Goal: Transaction & Acquisition: Purchase product/service

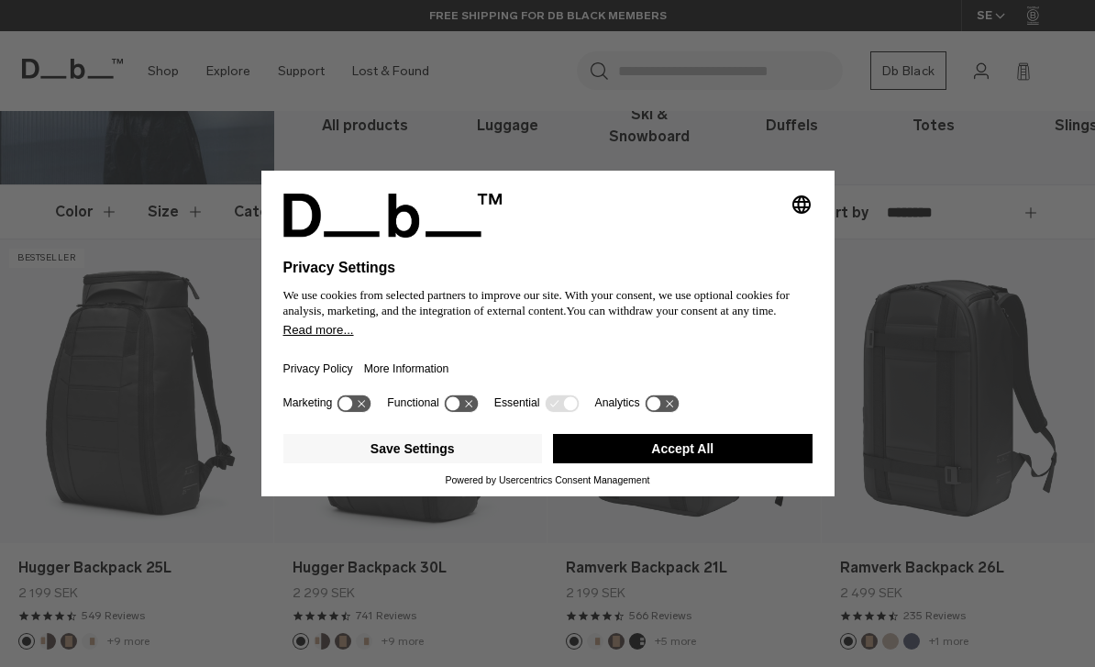
click at [693, 463] on button "Accept All" at bounding box center [682, 448] width 259 height 29
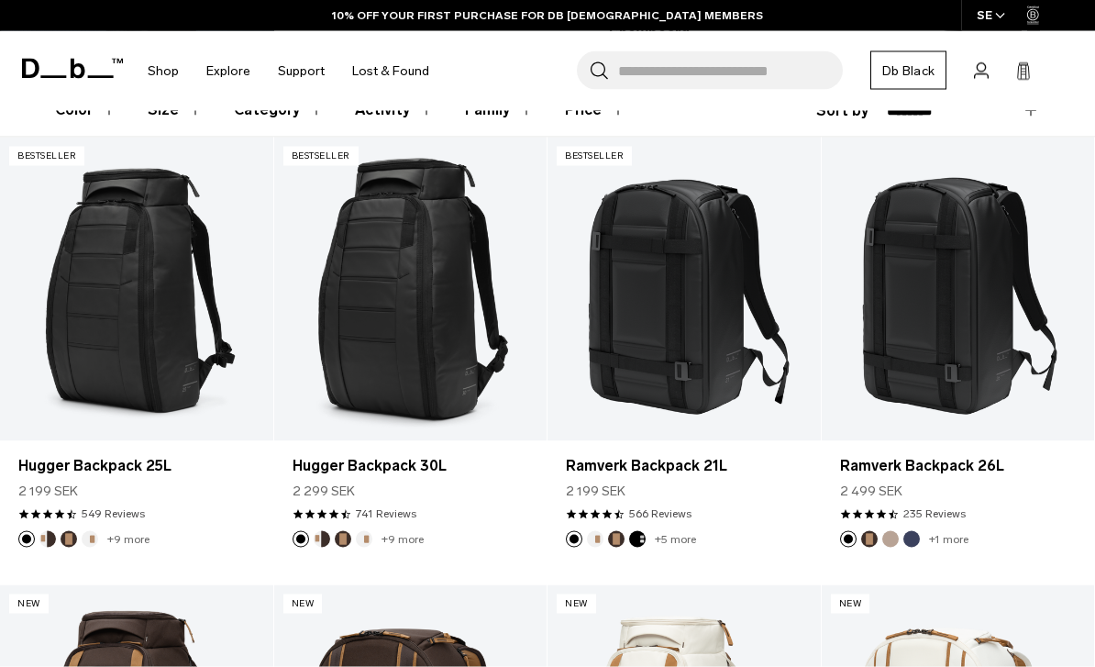
scroll to position [293, 0]
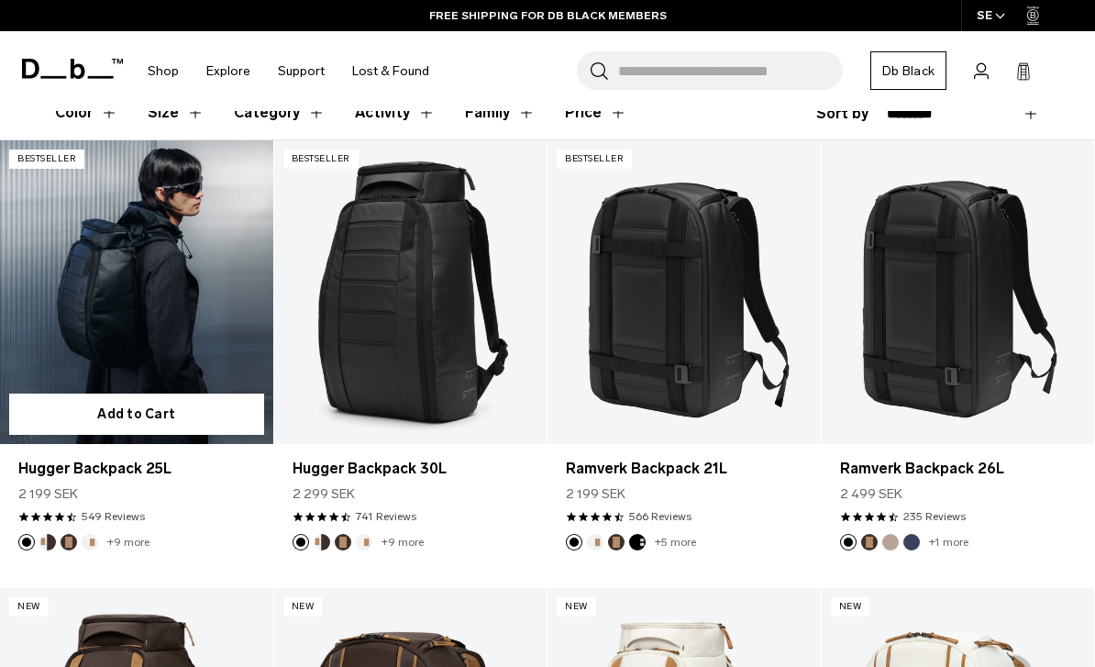
click at [149, 275] on link "Hugger Backpack 25L" at bounding box center [136, 292] width 273 height 304
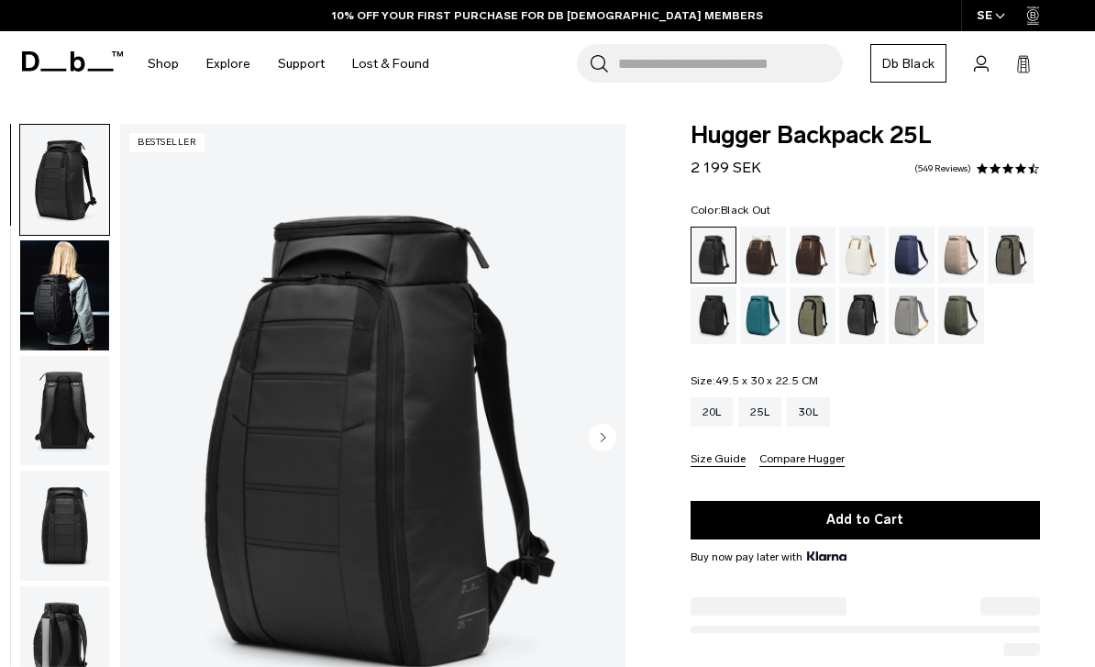
click at [55, 296] on img "button" at bounding box center [64, 295] width 89 height 110
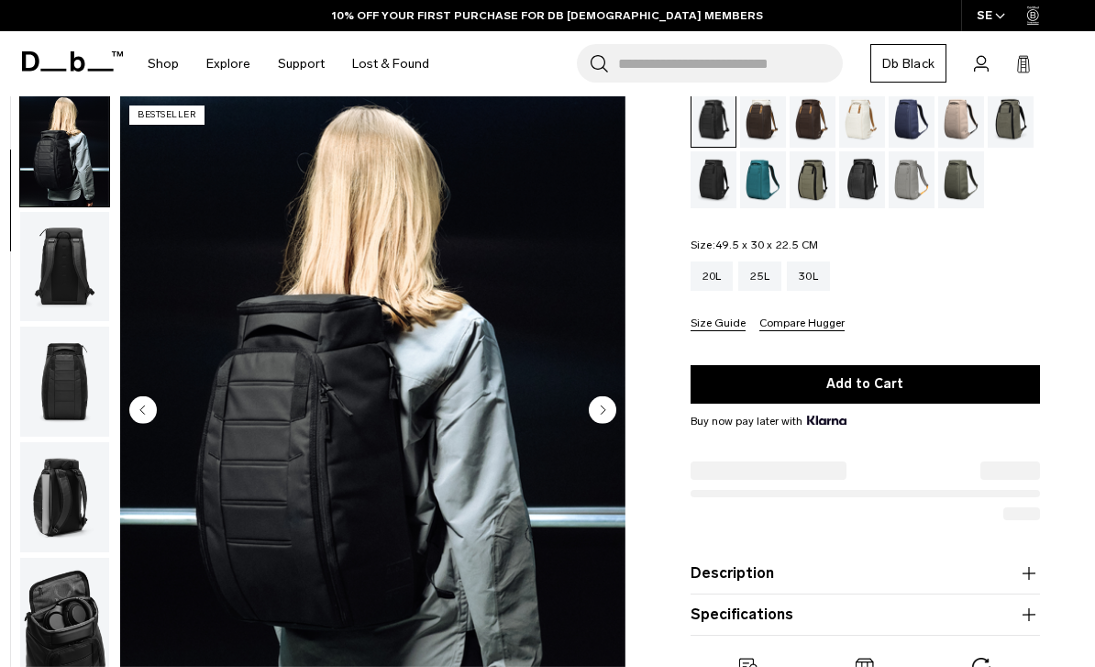
scroll to position [137, 0]
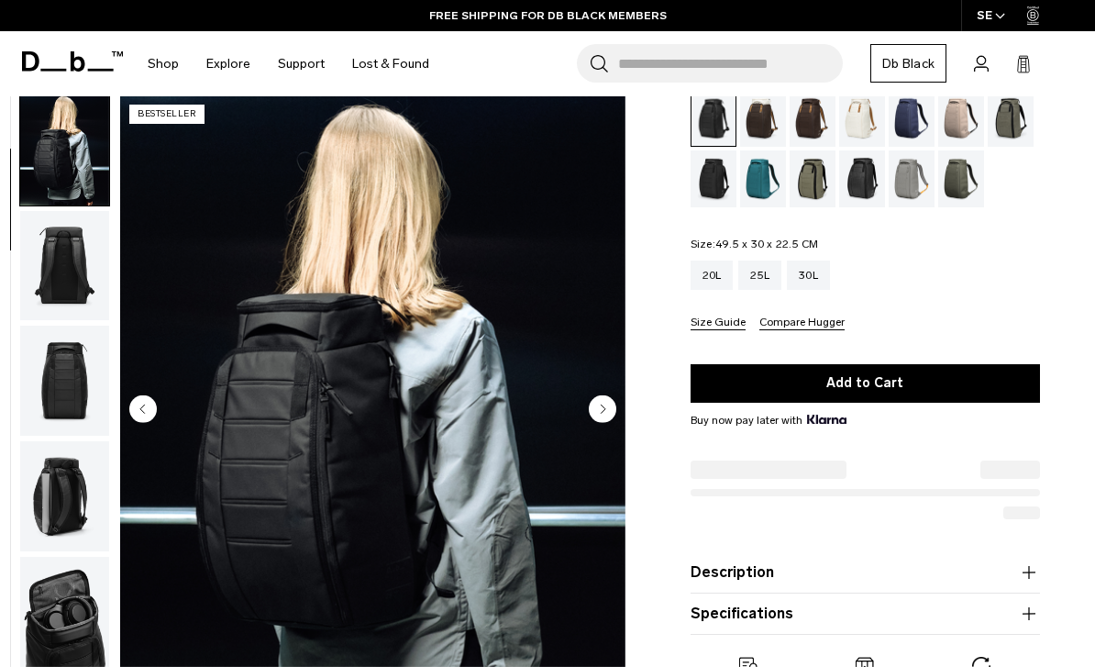
click at [603, 413] on circle "Next slide" at bounding box center [603, 408] width 28 height 28
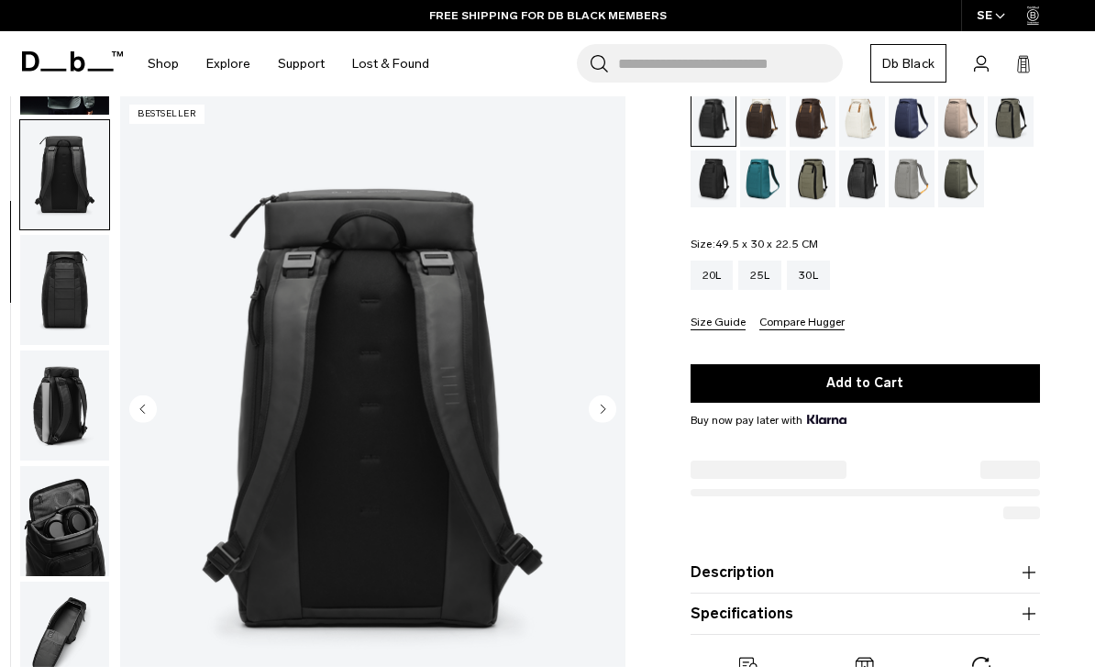
scroll to position [234, 0]
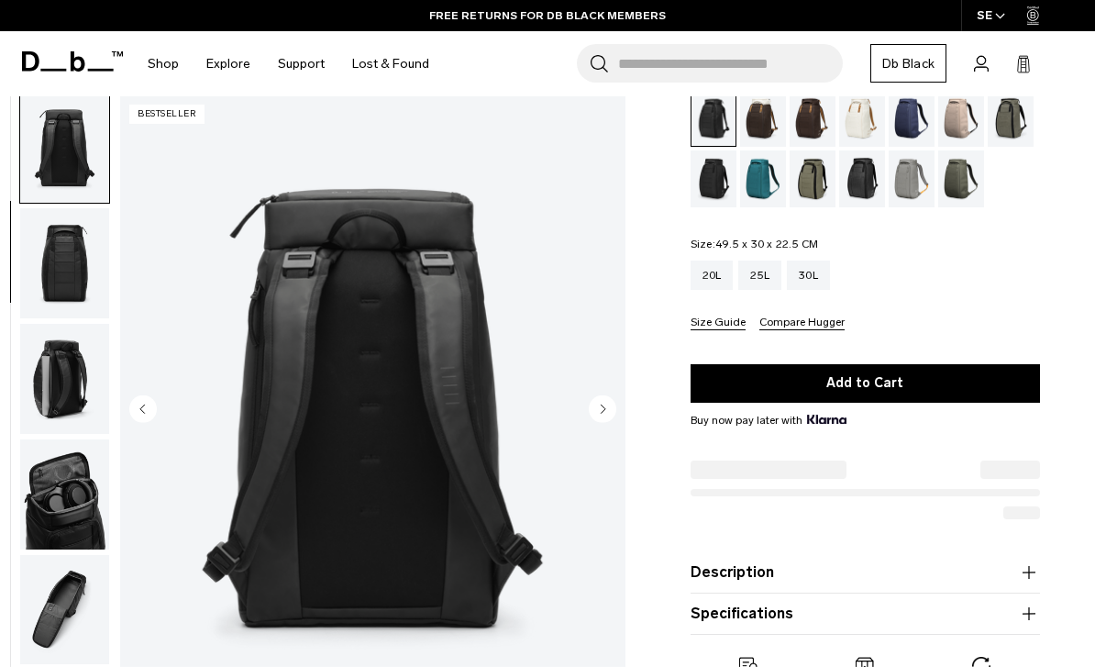
click at [602, 403] on circle "Next slide" at bounding box center [603, 408] width 28 height 28
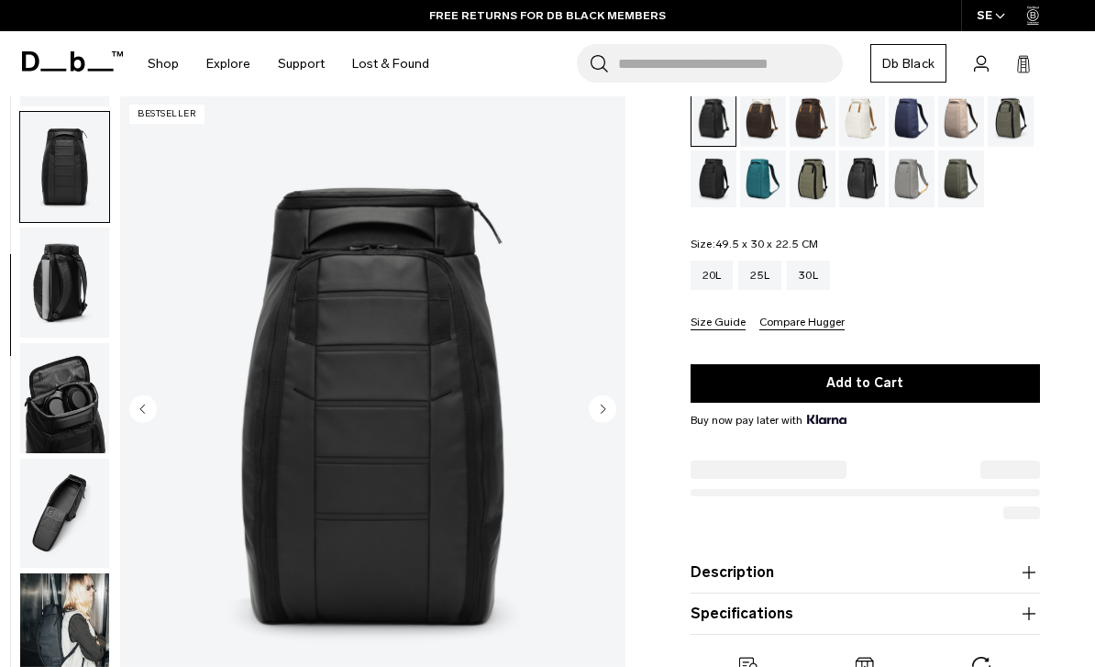
scroll to position [350, 0]
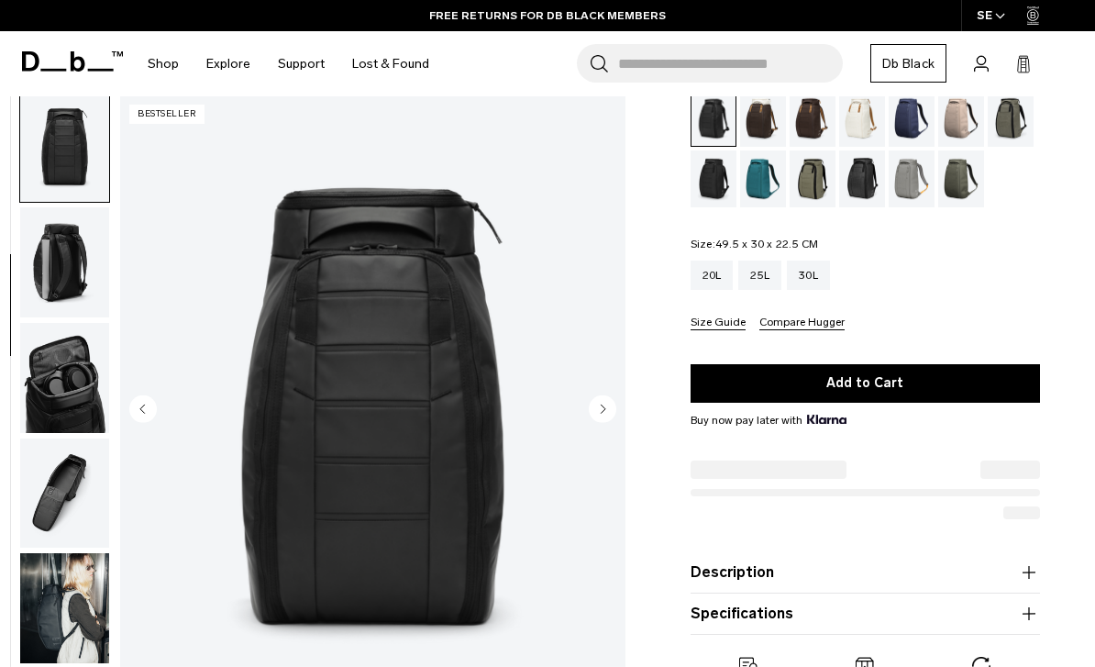
click at [601, 407] on circle "Next slide" at bounding box center [603, 408] width 28 height 28
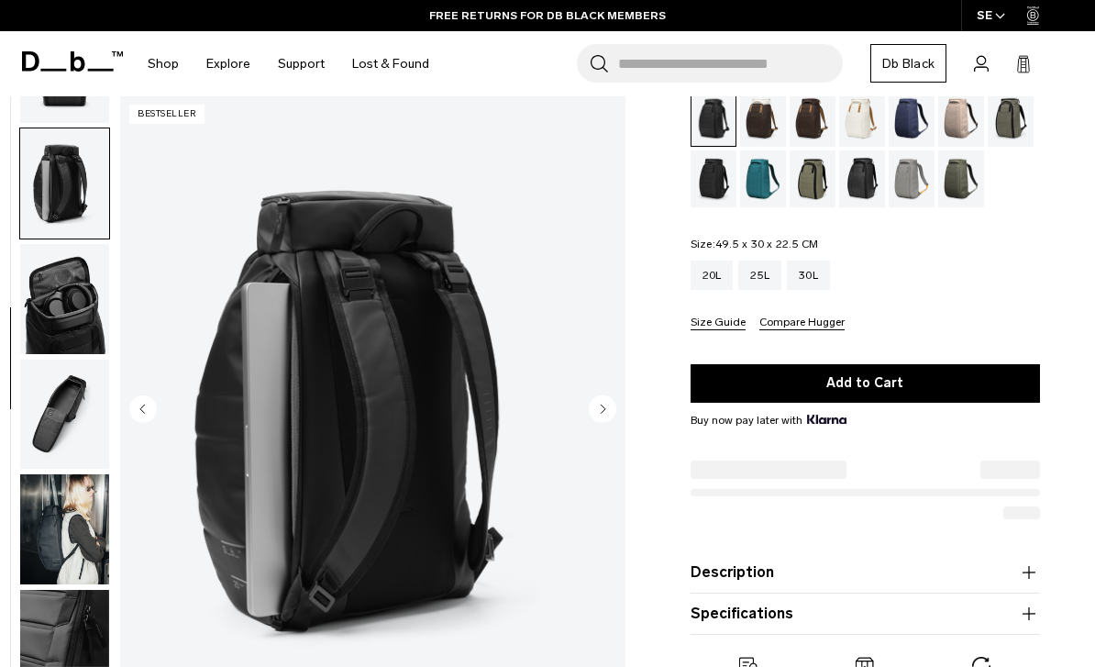
scroll to position [467, 0]
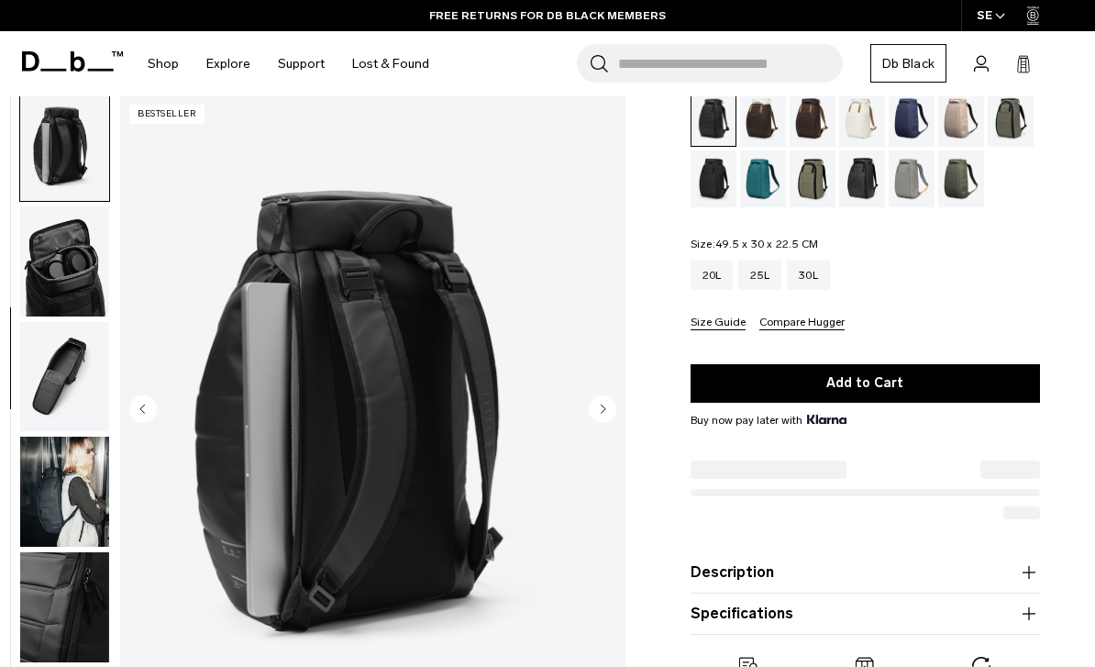
click at [599, 411] on circle "Next slide" at bounding box center [603, 408] width 28 height 28
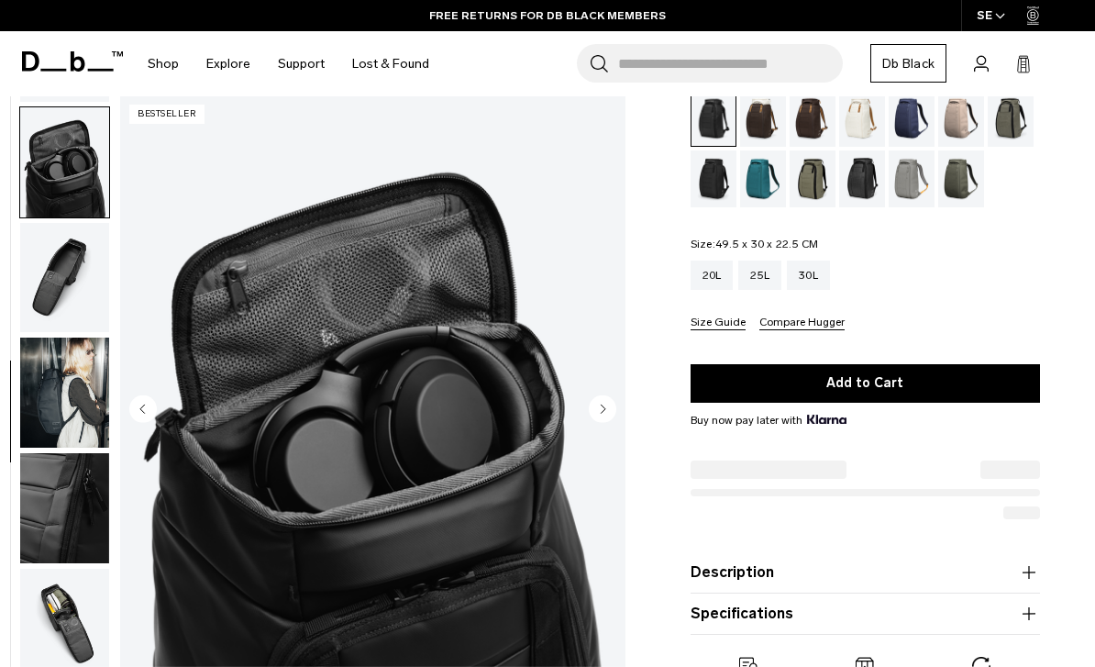
scroll to position [583, 0]
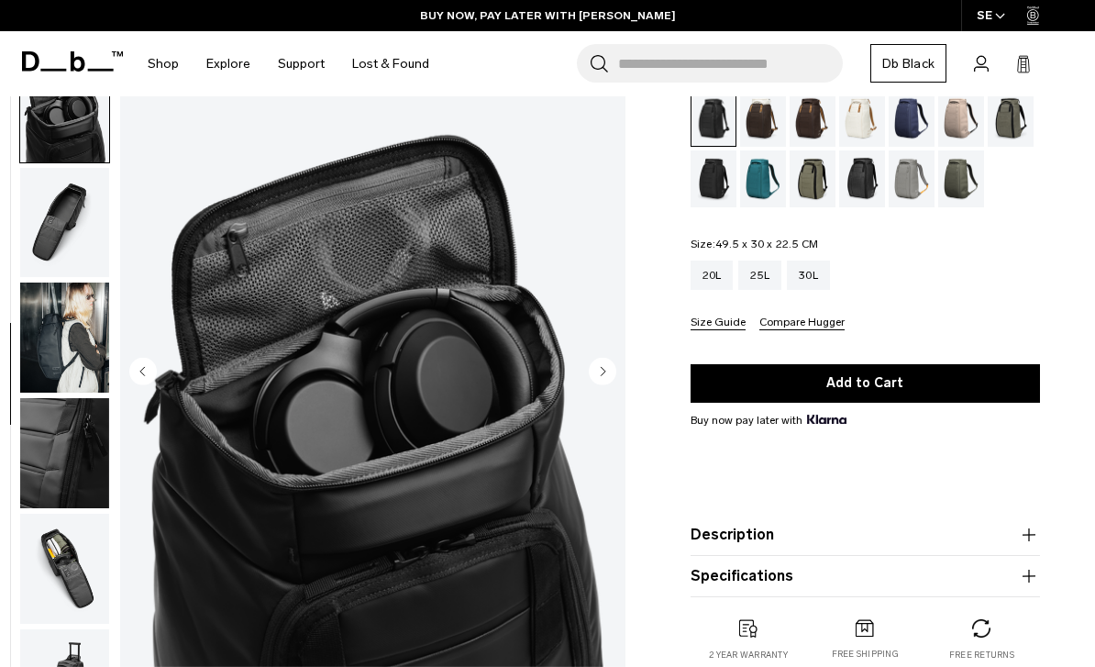
click at [603, 380] on circle "Next slide" at bounding box center [603, 371] width 28 height 28
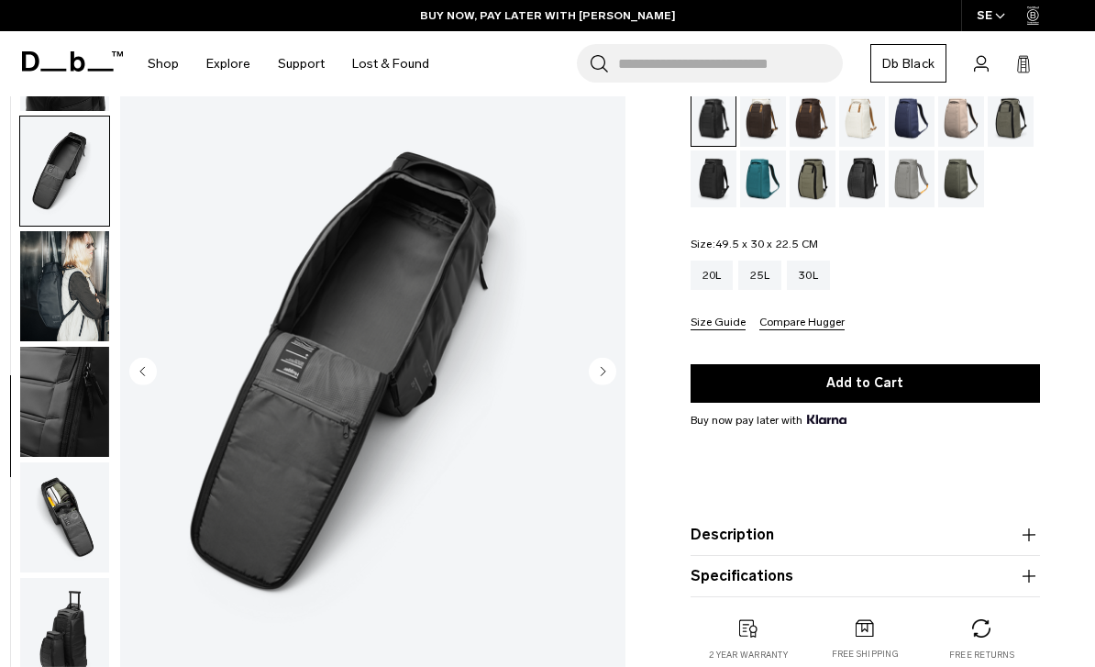
scroll to position [649, 0]
click at [602, 376] on circle "Next slide" at bounding box center [603, 371] width 28 height 28
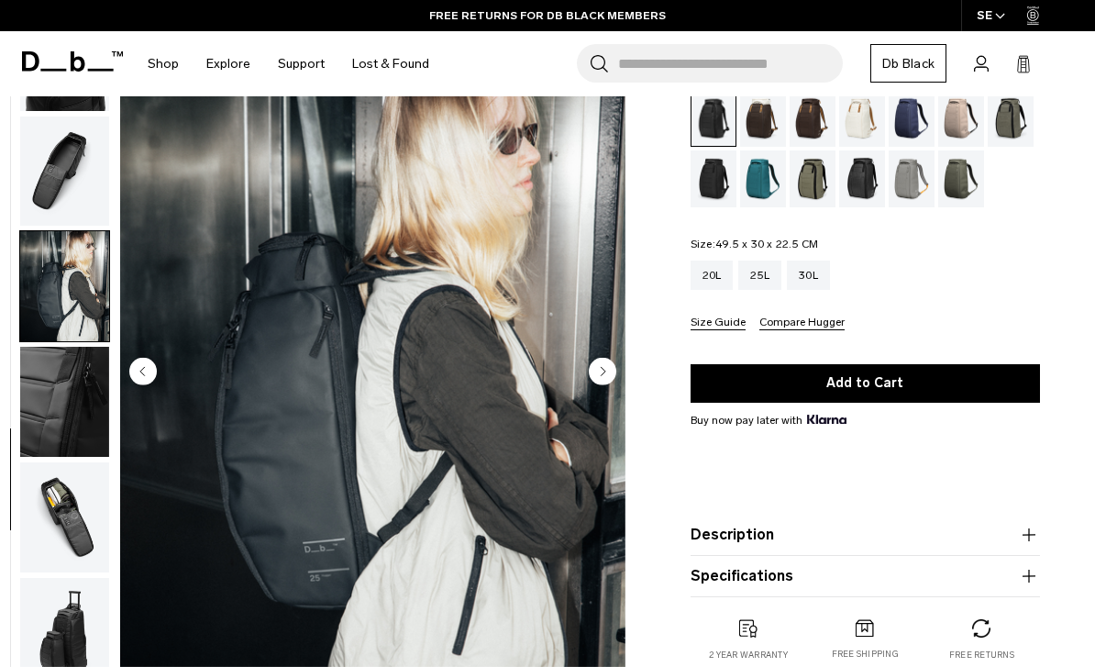
click at [607, 370] on circle "Next slide" at bounding box center [603, 371] width 28 height 28
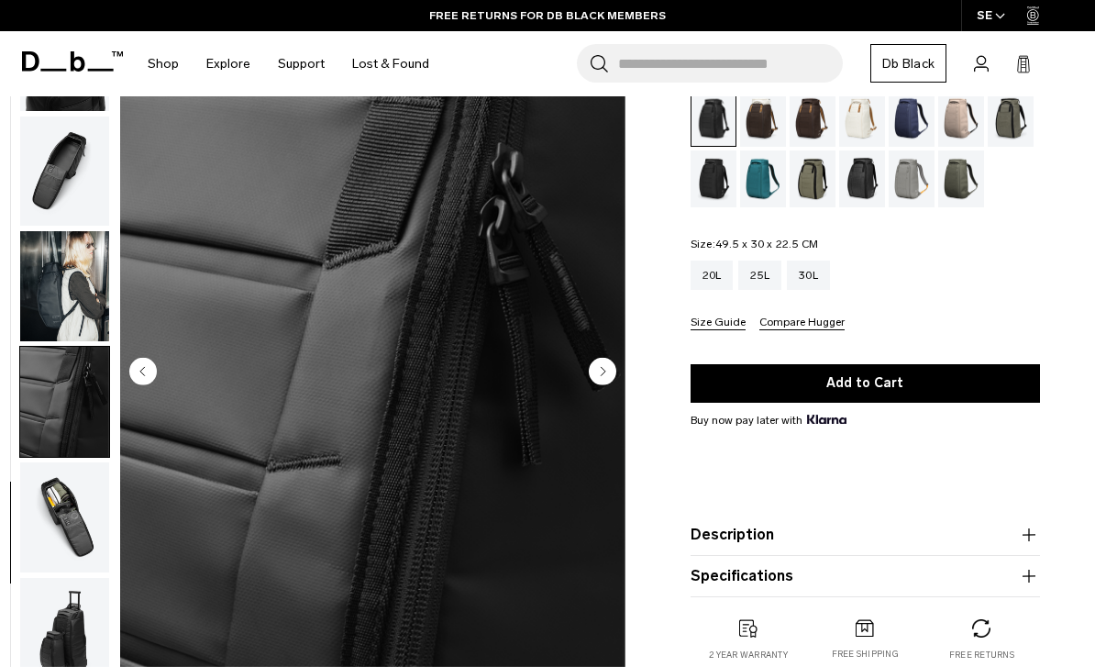
click at [611, 364] on circle "Next slide" at bounding box center [603, 371] width 28 height 28
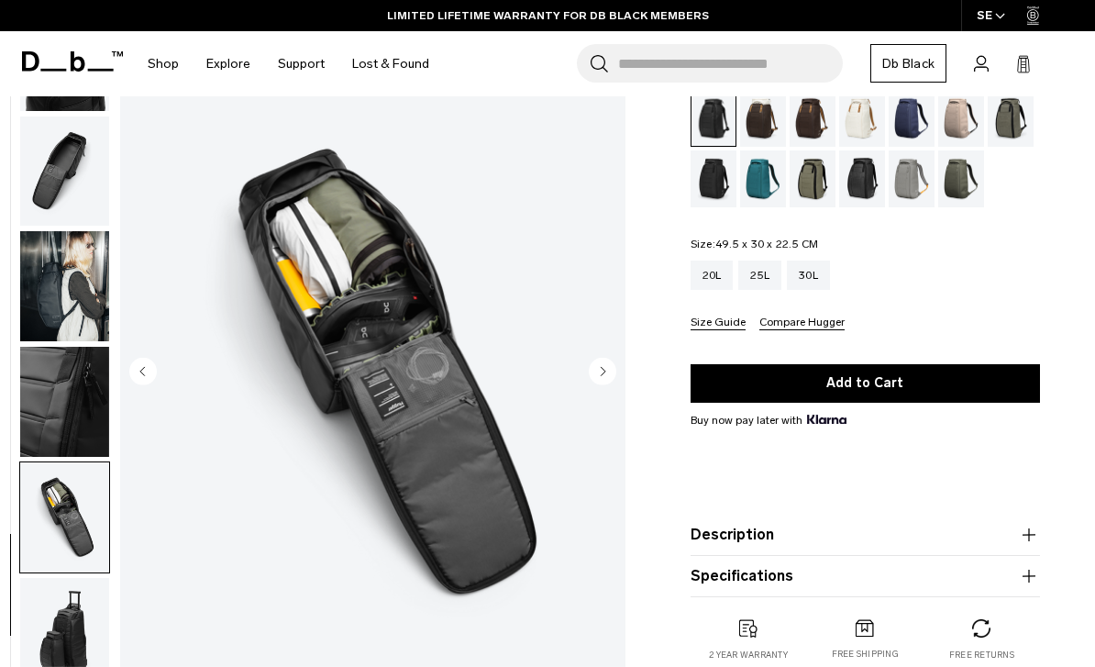
click at [612, 367] on circle "Next slide" at bounding box center [603, 371] width 28 height 28
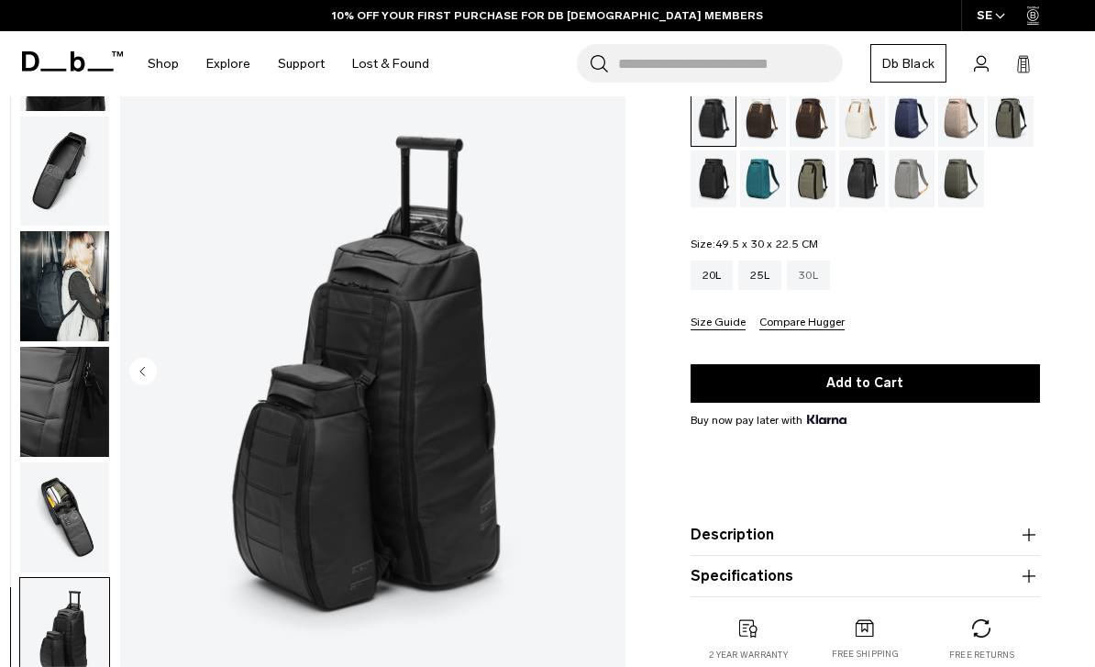
click at [818, 277] on div "30L" at bounding box center [808, 274] width 43 height 29
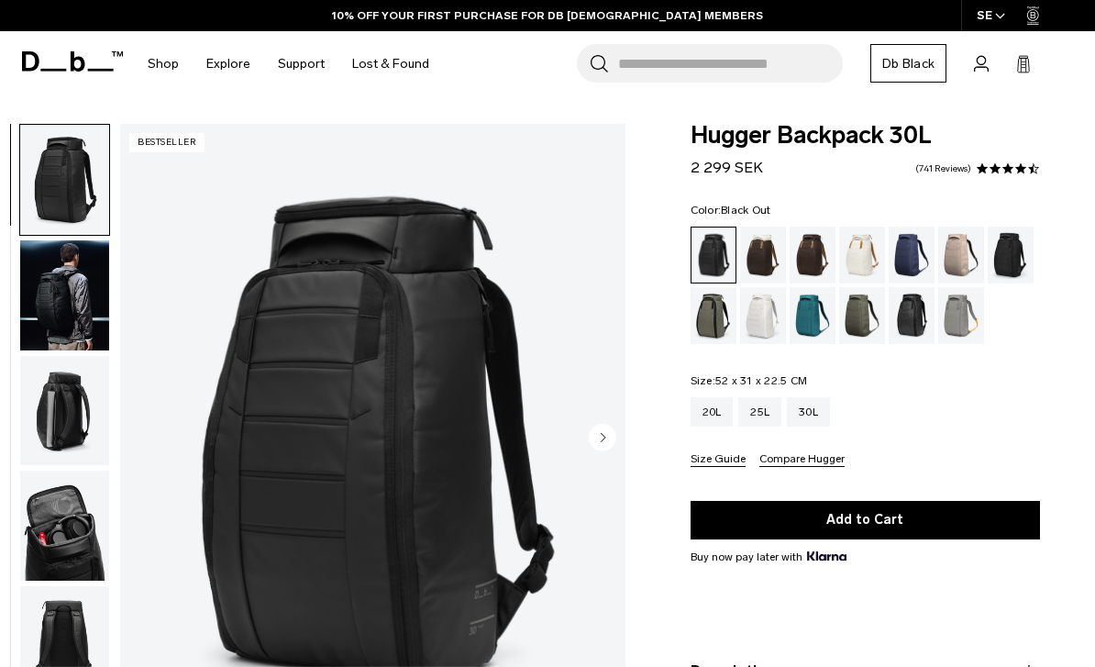
click at [603, 437] on icon "Next slide" at bounding box center [603, 437] width 5 height 8
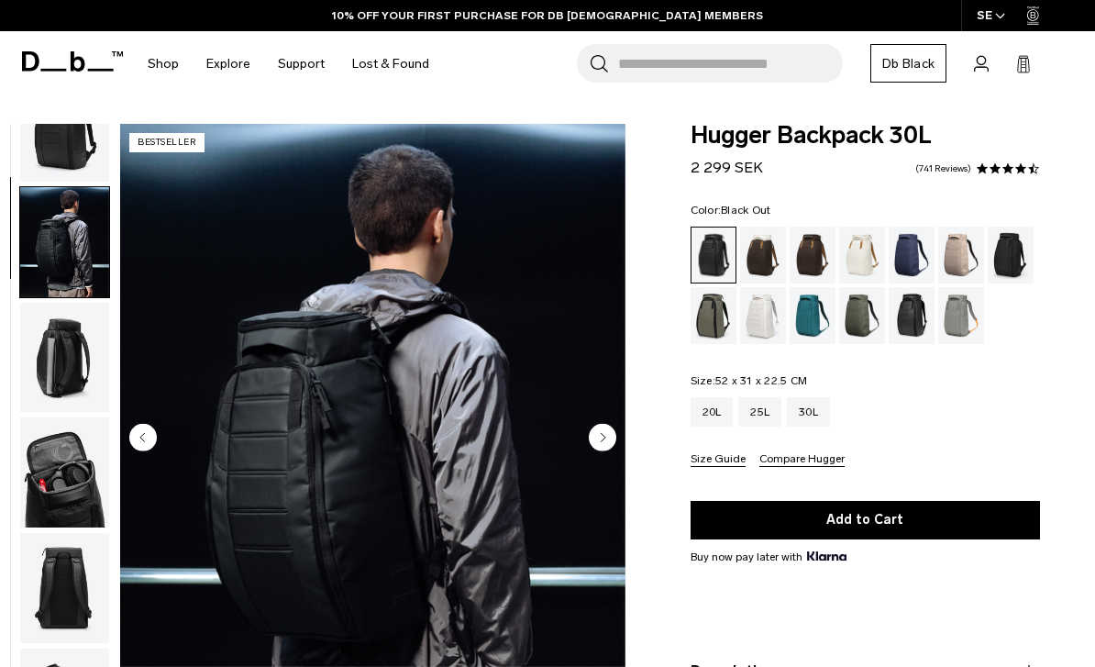
scroll to position [111, 0]
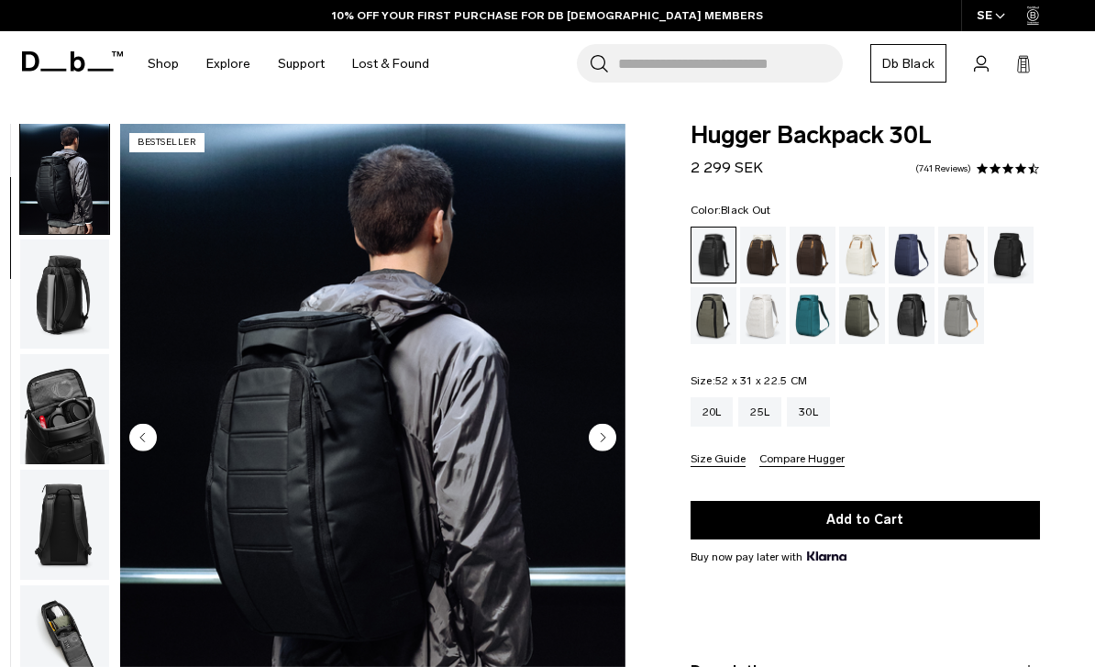
click at [613, 437] on circle "Next slide" at bounding box center [603, 438] width 28 height 28
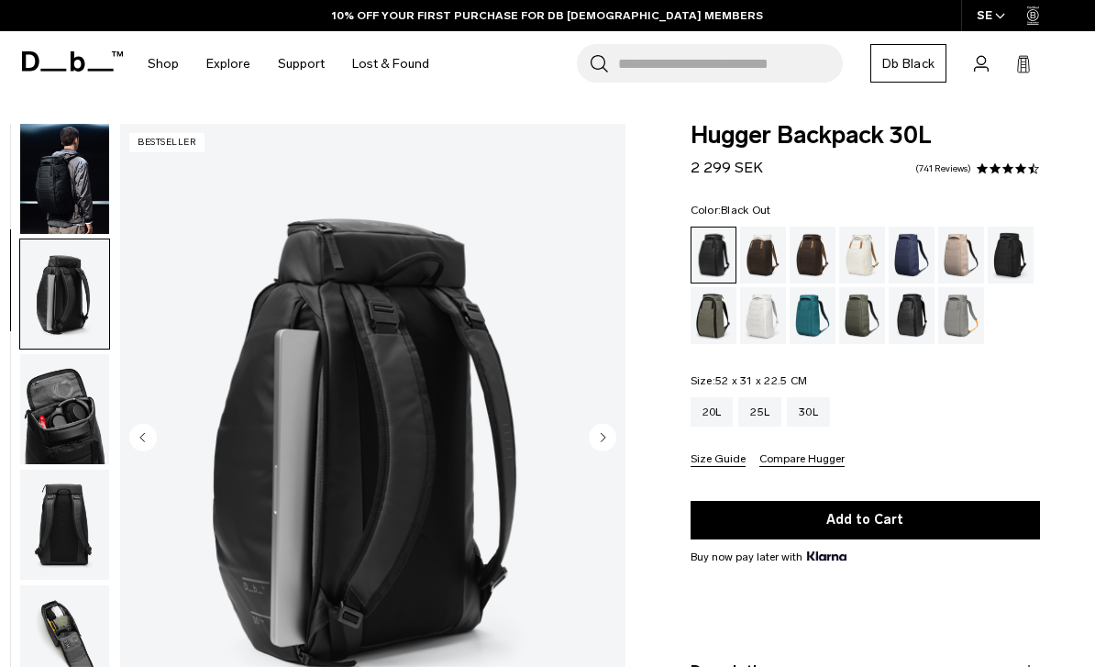
scroll to position [234, 0]
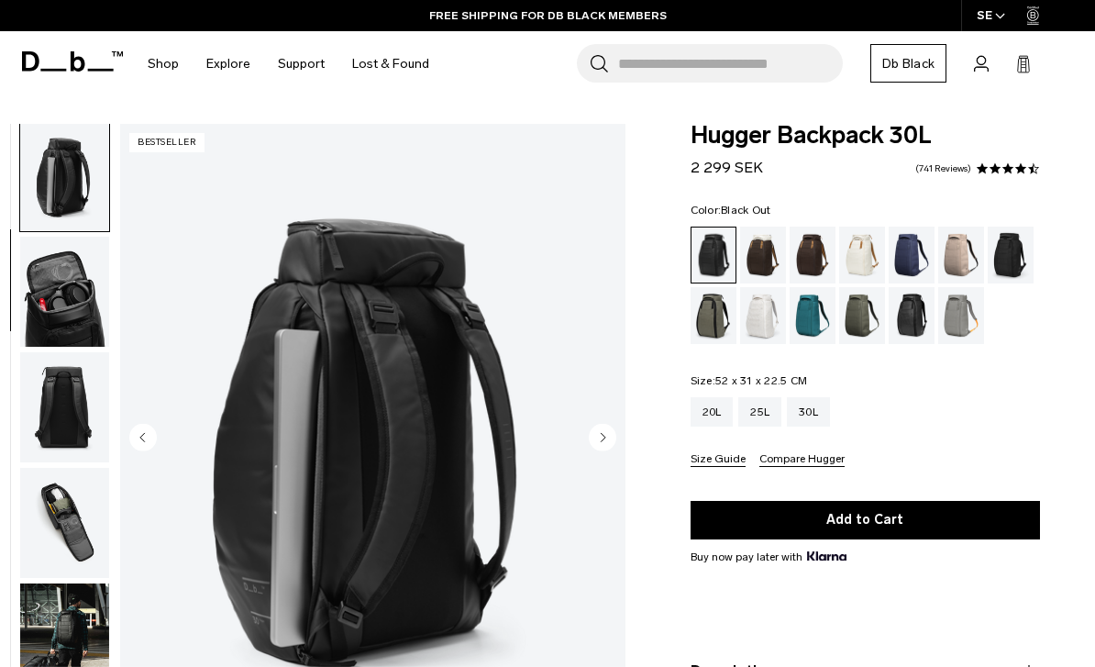
click at [605, 444] on circle "Next slide" at bounding box center [603, 438] width 28 height 28
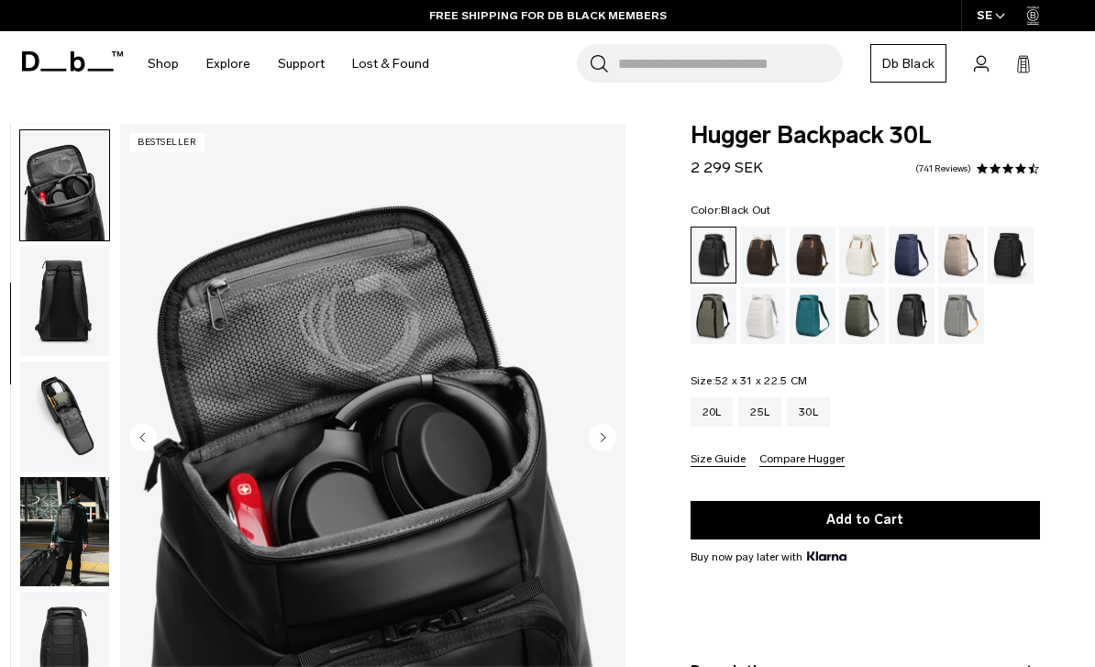
scroll to position [350, 0]
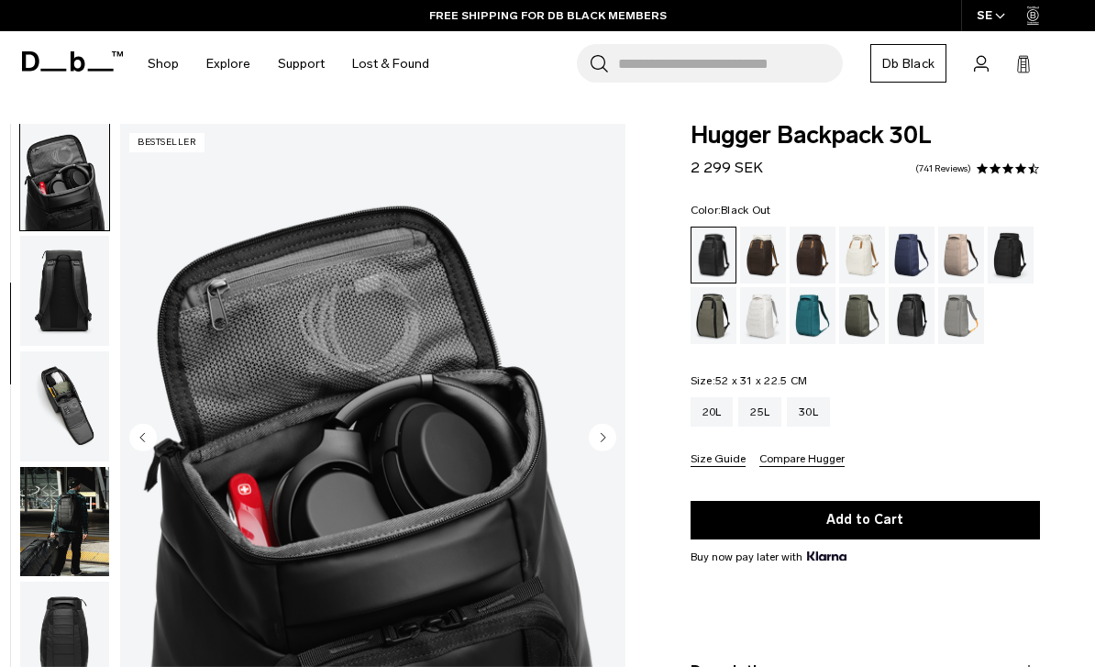
click at [611, 438] on circle "Next slide" at bounding box center [603, 438] width 28 height 28
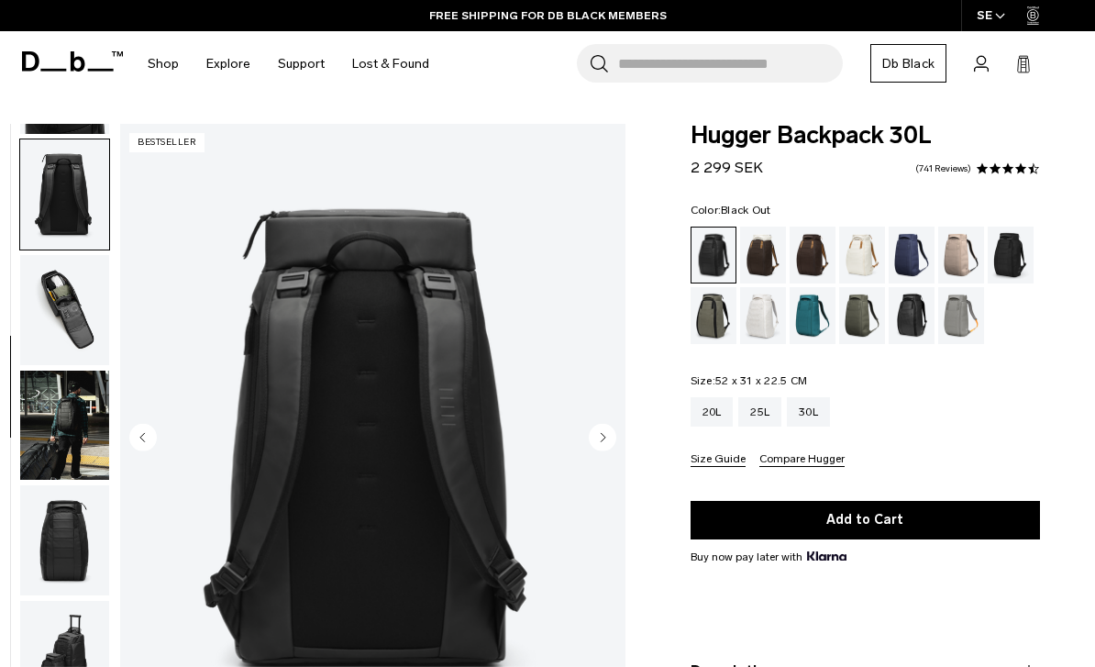
scroll to position [467, 0]
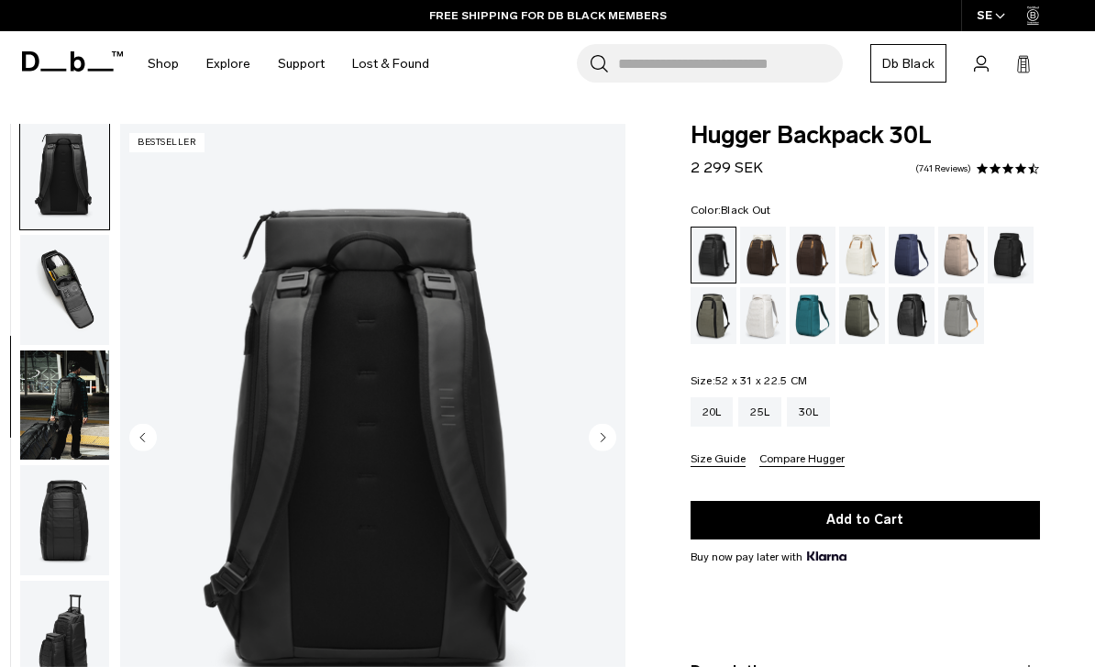
click at [602, 447] on circle "Next slide" at bounding box center [603, 438] width 28 height 28
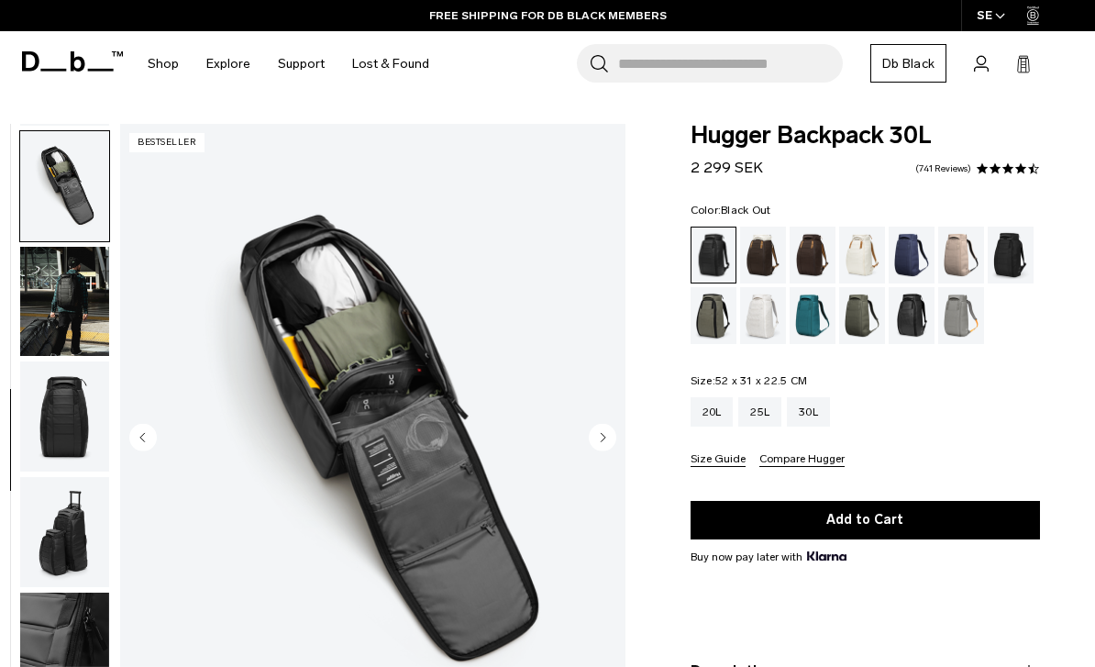
scroll to position [583, 0]
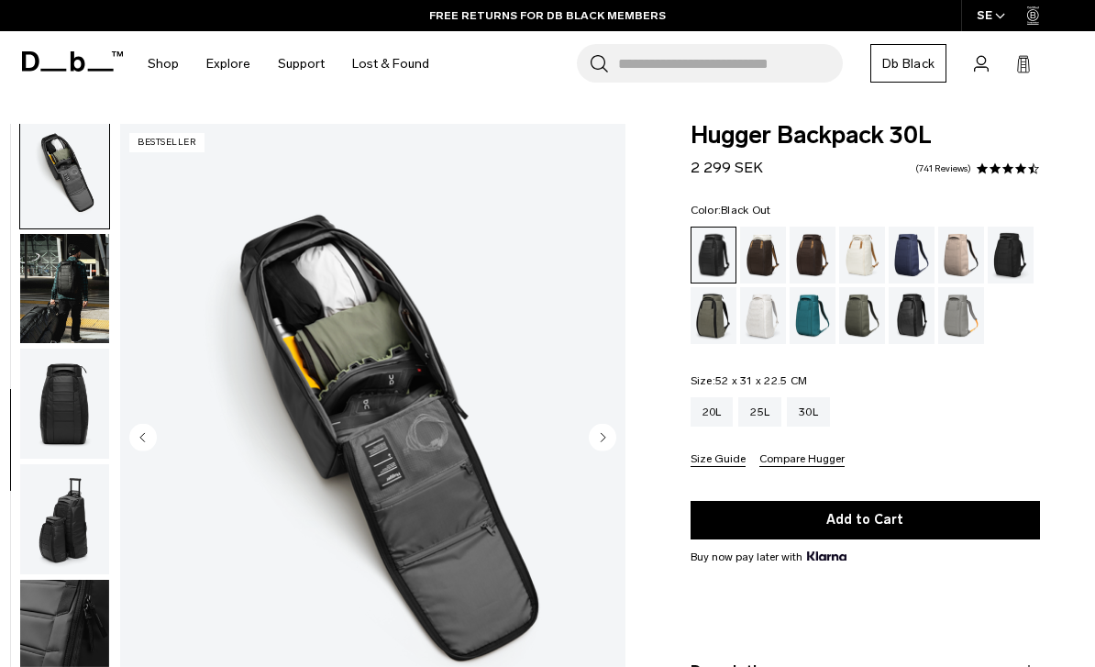
click at [603, 434] on circle "Next slide" at bounding box center [603, 438] width 28 height 28
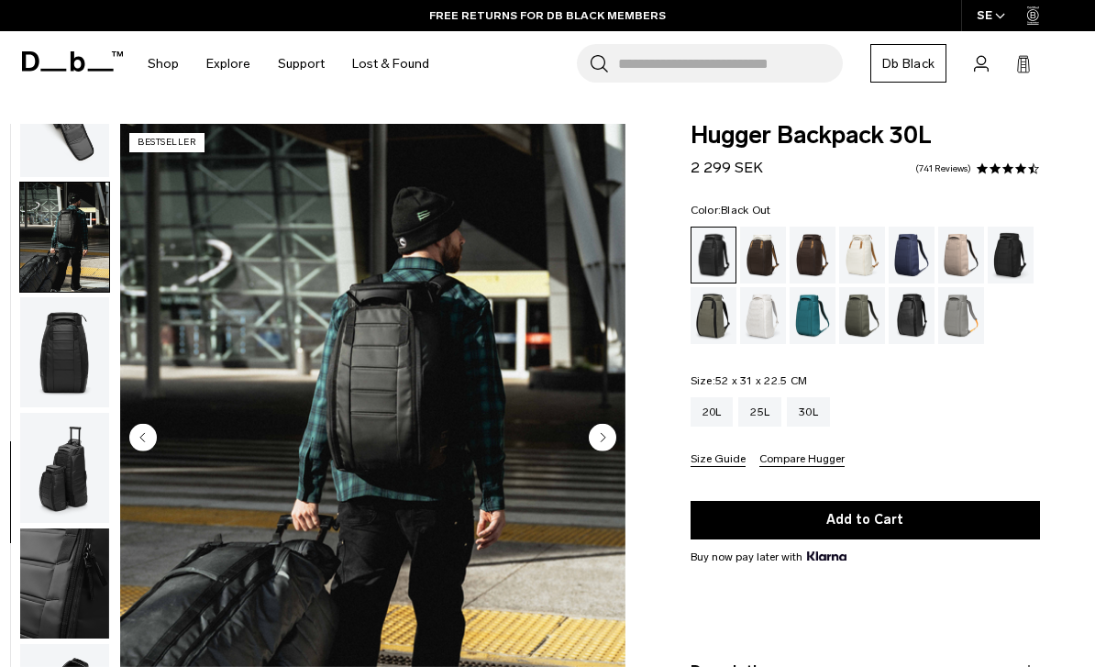
scroll to position [649, 0]
click at [607, 436] on circle "Next slide" at bounding box center [603, 438] width 28 height 28
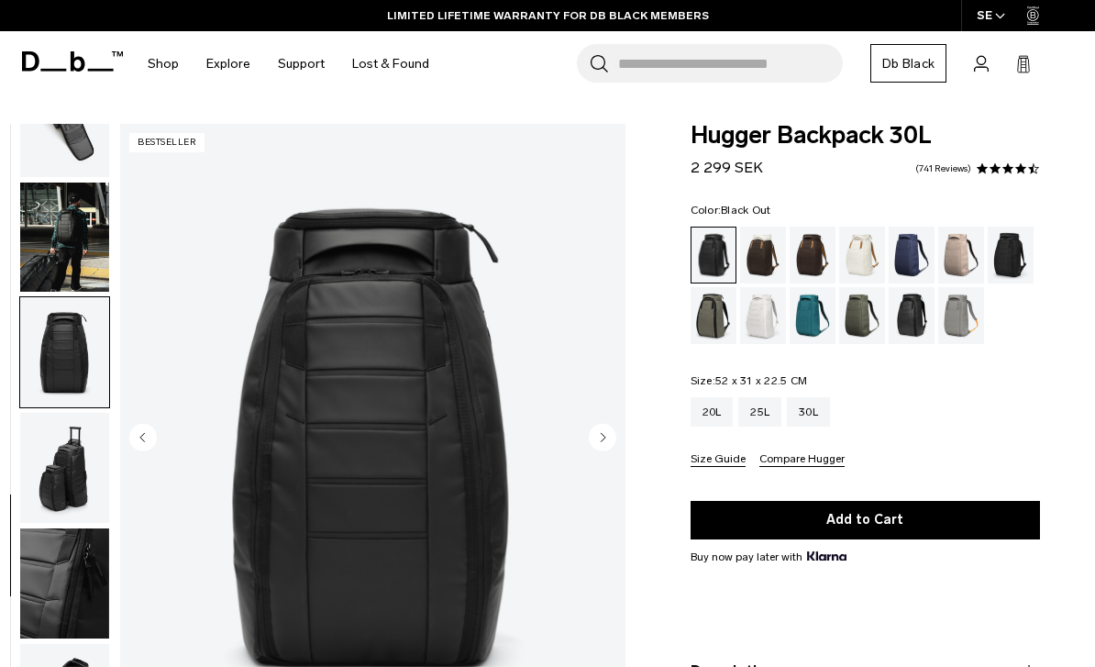
click at [602, 432] on circle "Next slide" at bounding box center [603, 438] width 28 height 28
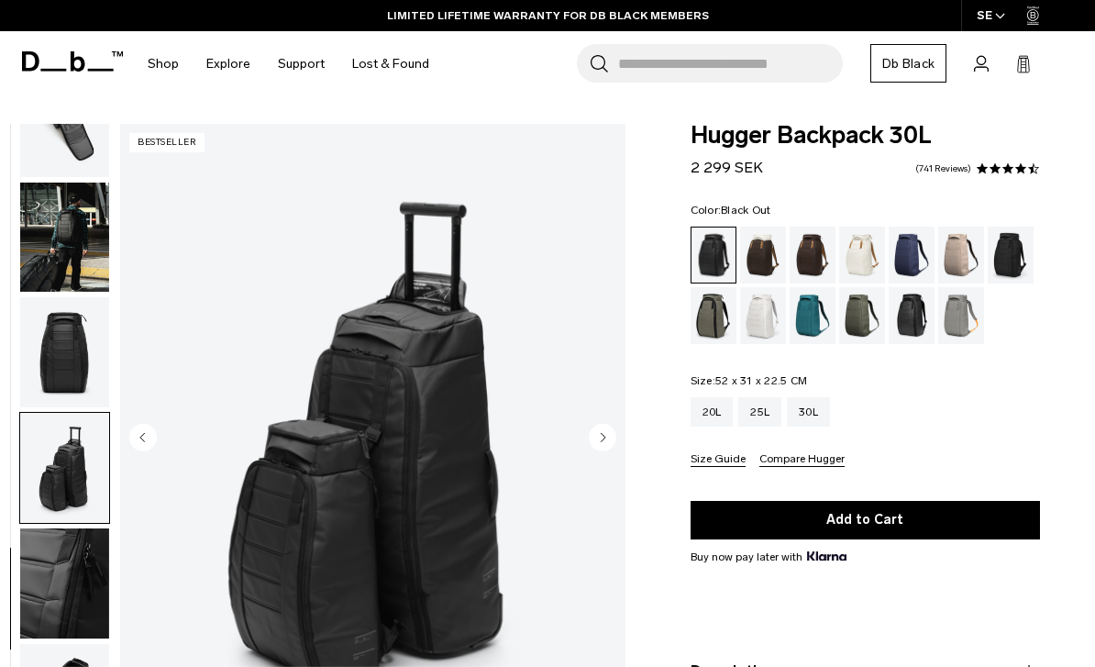
click at [606, 440] on circle "Next slide" at bounding box center [603, 438] width 28 height 28
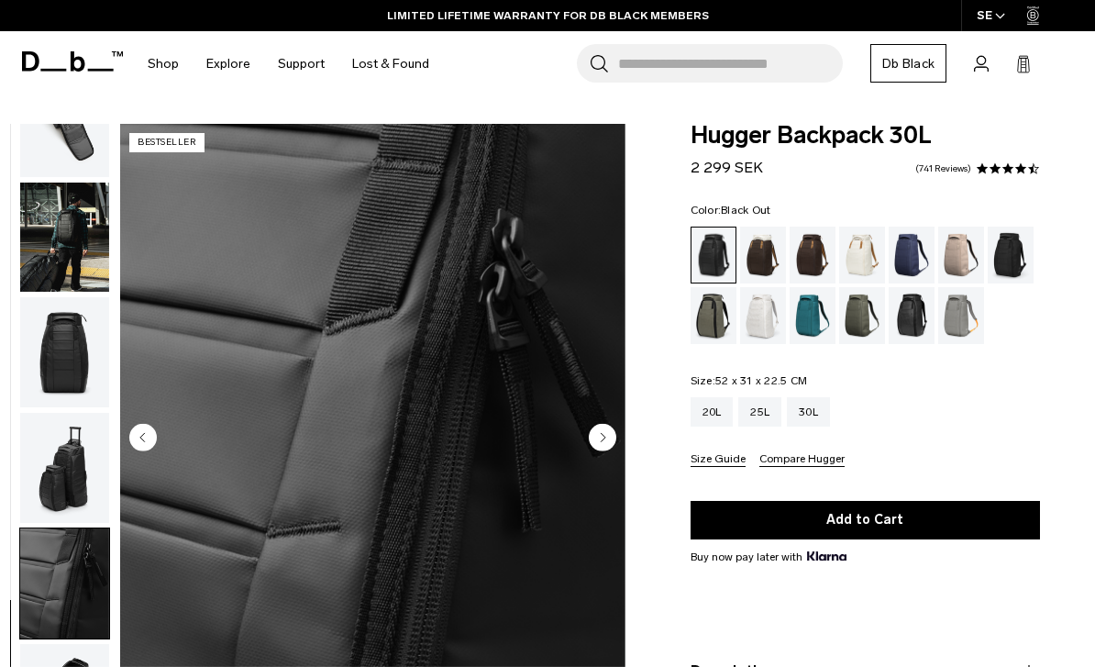
click at [607, 438] on circle "Next slide" at bounding box center [603, 438] width 28 height 28
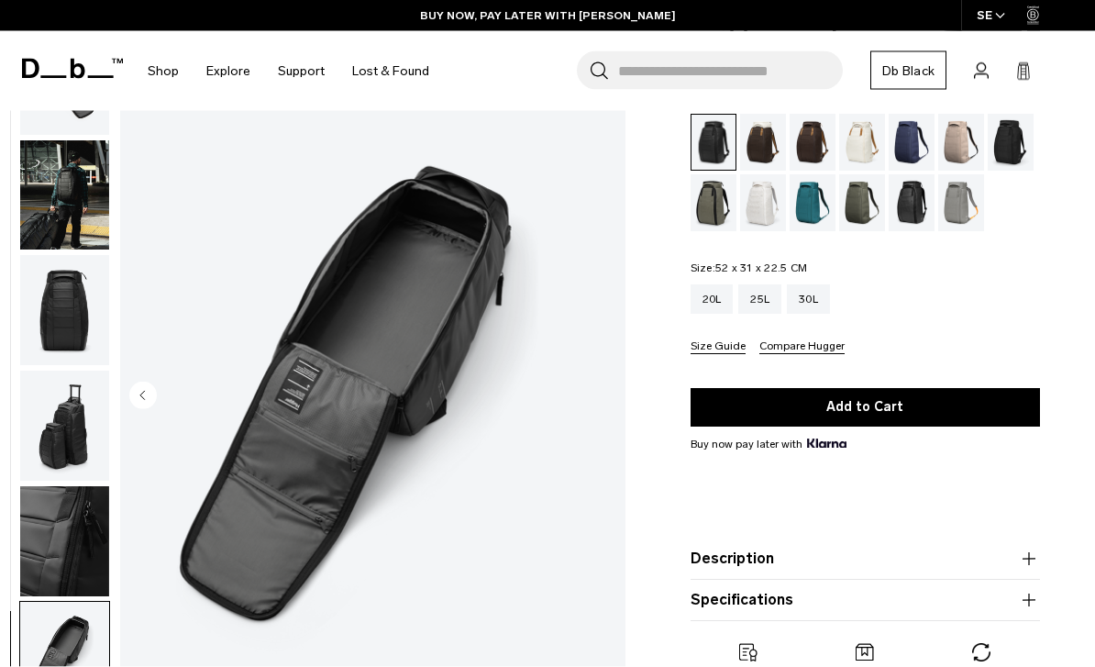
scroll to position [0, 0]
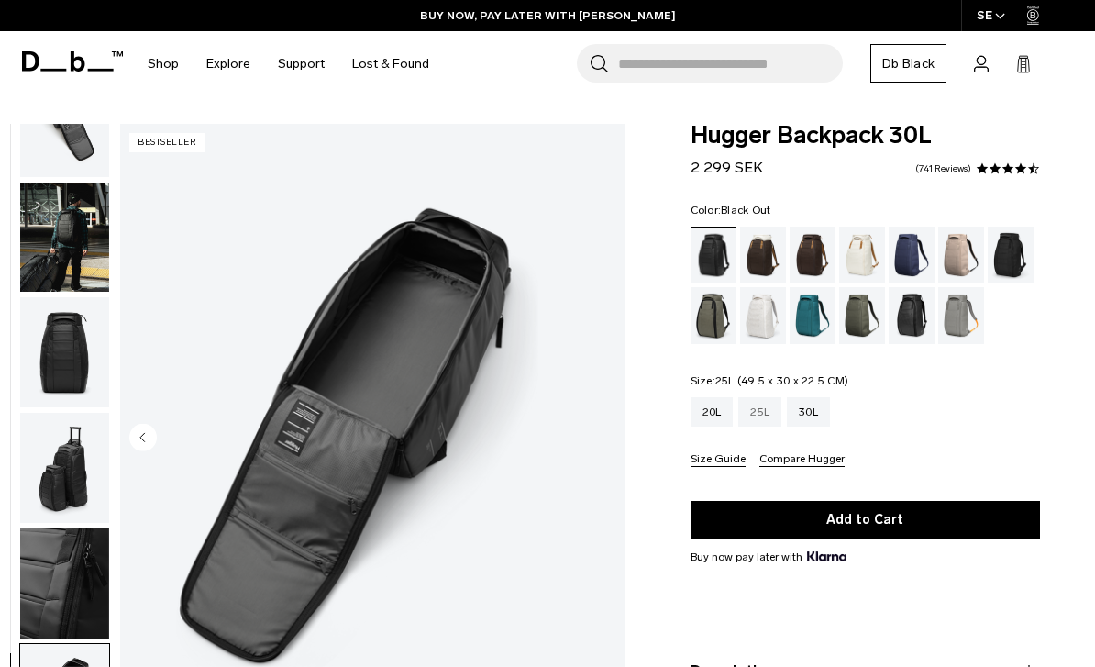
click at [757, 413] on div "25L" at bounding box center [759, 411] width 43 height 29
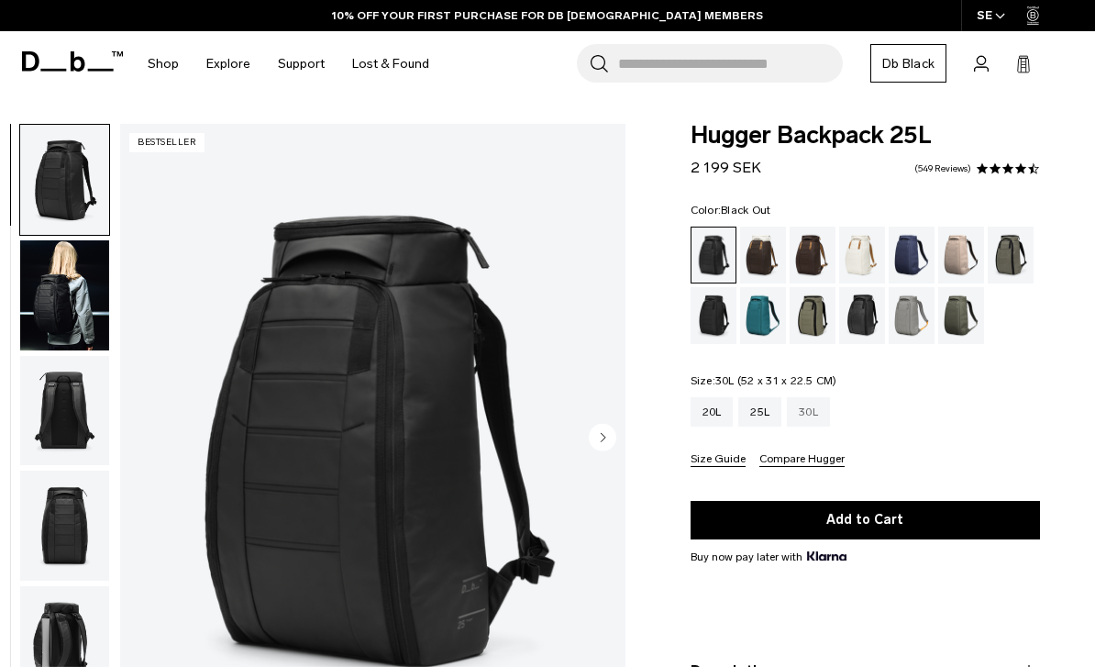
click at [811, 418] on div "30L" at bounding box center [808, 411] width 43 height 29
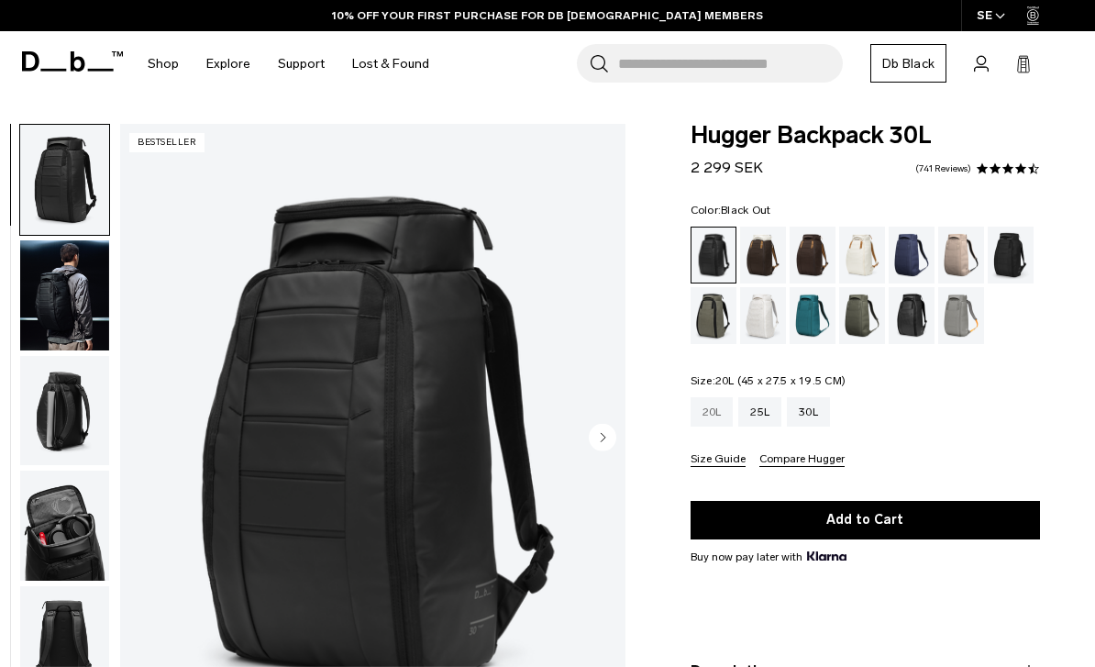
click at [706, 410] on div "20L" at bounding box center [711, 411] width 43 height 29
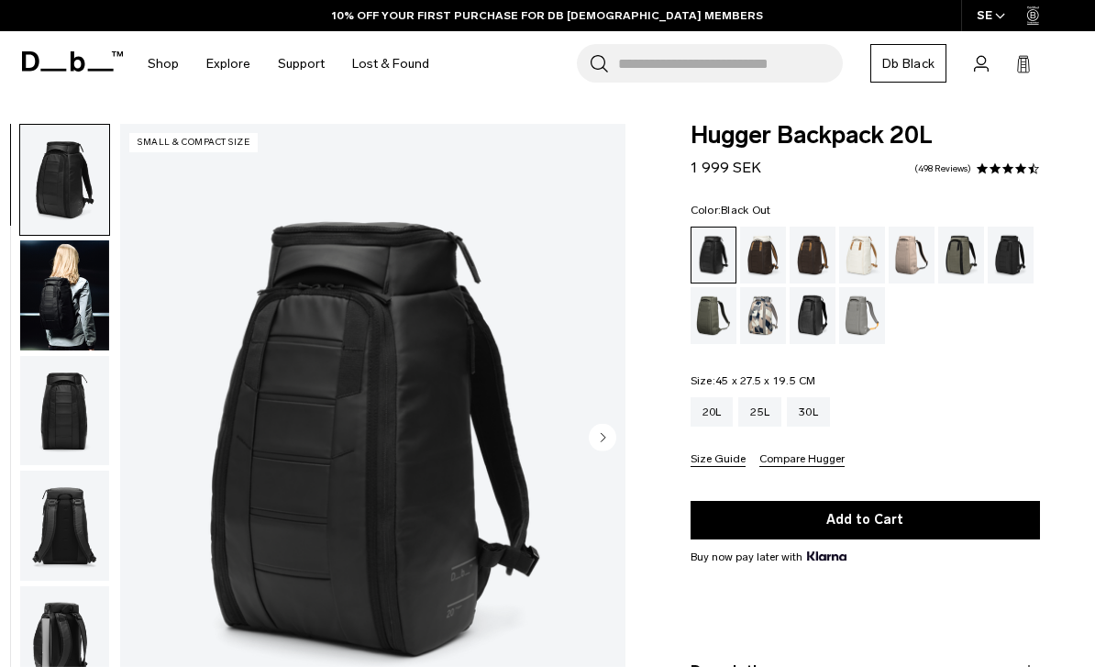
click at [597, 442] on circle "Next slide" at bounding box center [603, 438] width 28 height 28
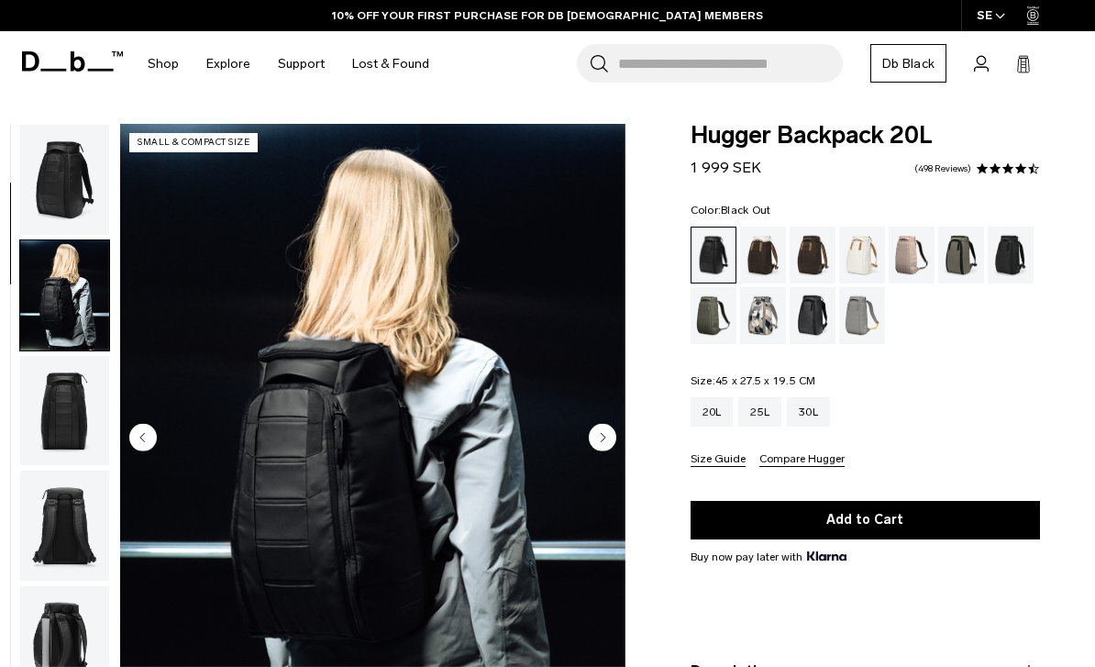
scroll to position [116, 0]
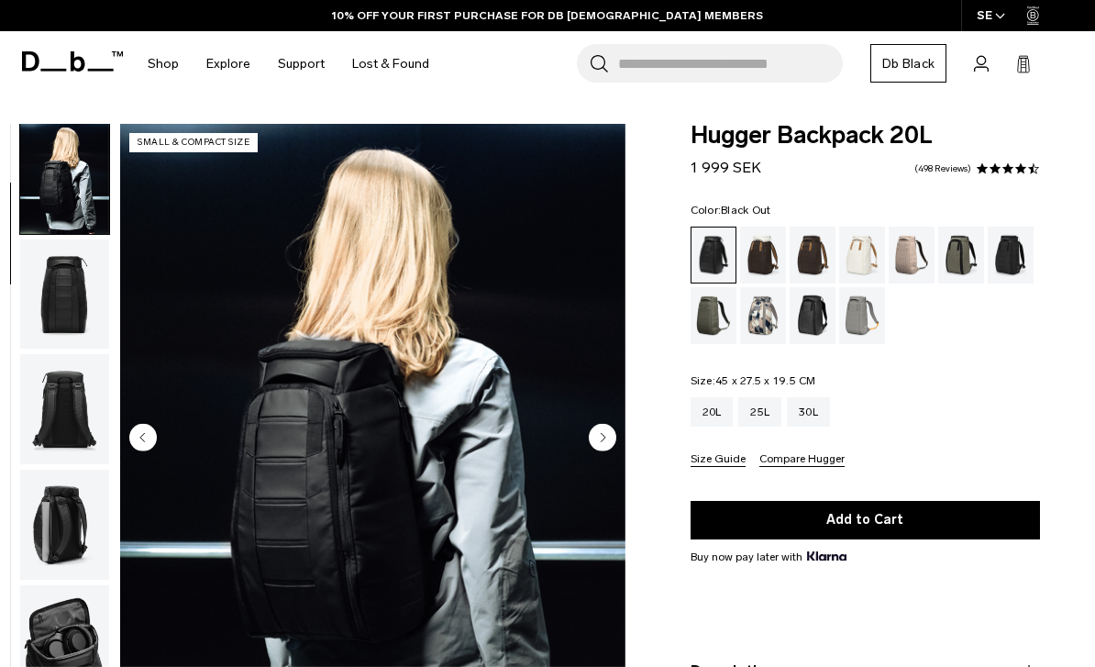
click at [598, 432] on circle "Next slide" at bounding box center [603, 438] width 28 height 28
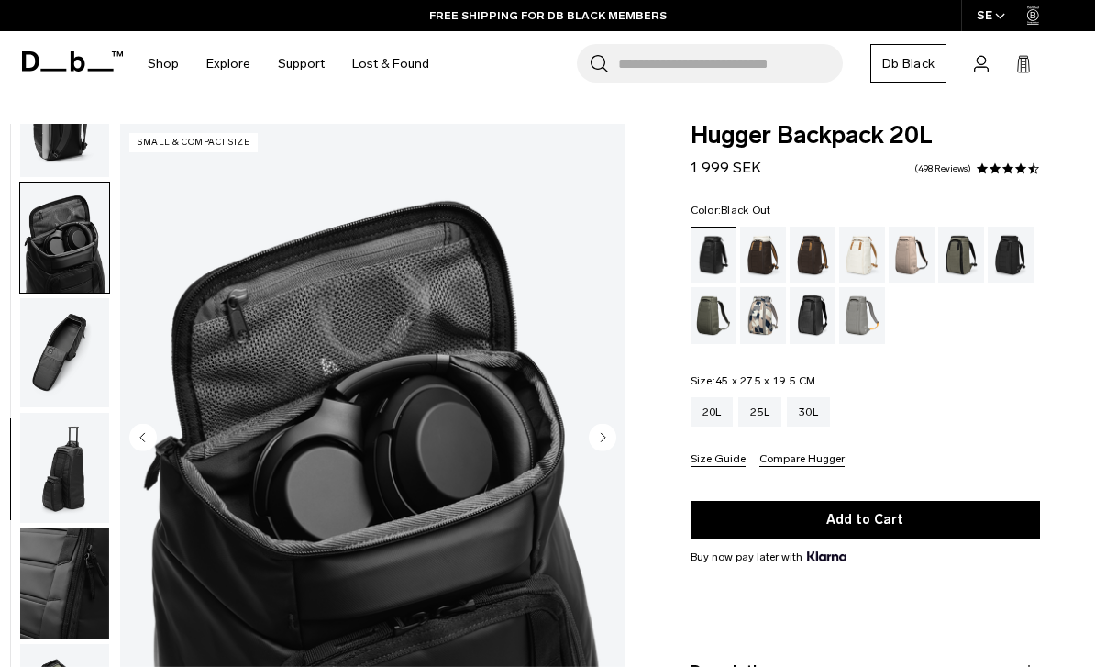
scroll to position [533, 0]
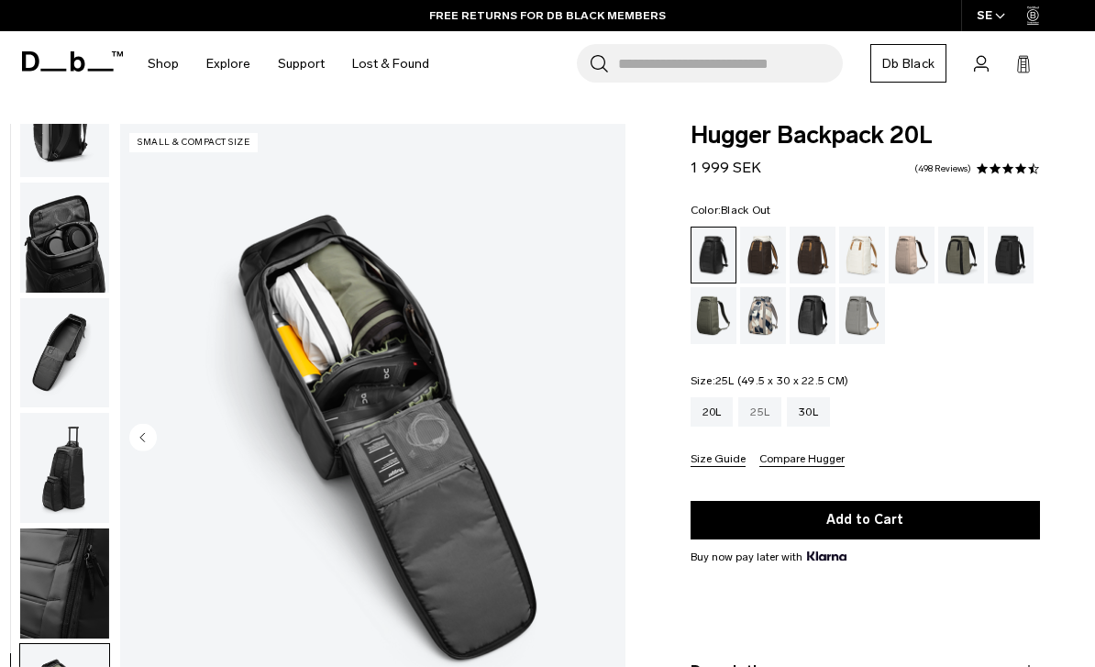
click at [761, 412] on div "25L" at bounding box center [759, 411] width 43 height 29
